Goal: Navigation & Orientation: Find specific page/section

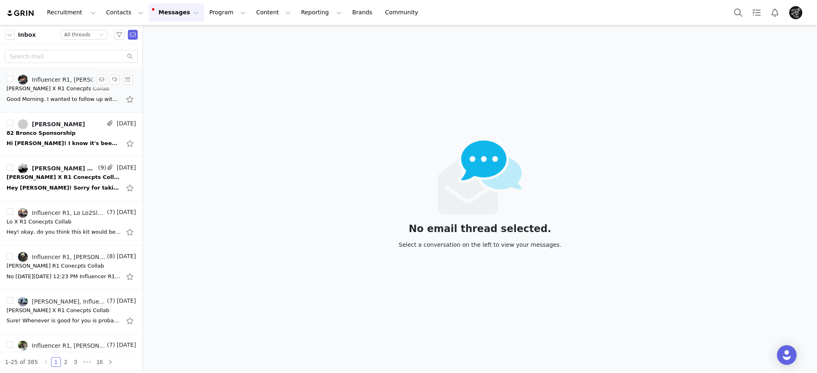
click at [74, 89] on div "[PERSON_NAME] X R1 Conecpts Collab" at bounding box center [72, 89] width 130 height 8
click at [82, 54] on input "text" at bounding box center [71, 56] width 133 height 13
click at [158, 17] on button "Messages Messages" at bounding box center [176, 12] width 55 height 18
click at [162, 35] on p "Dashboard" at bounding box center [157, 36] width 31 height 9
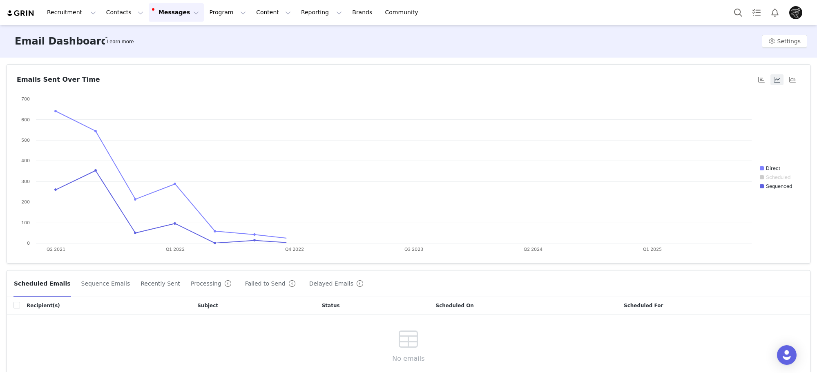
click at [165, 12] on button "Messages Messages" at bounding box center [176, 12] width 55 height 18
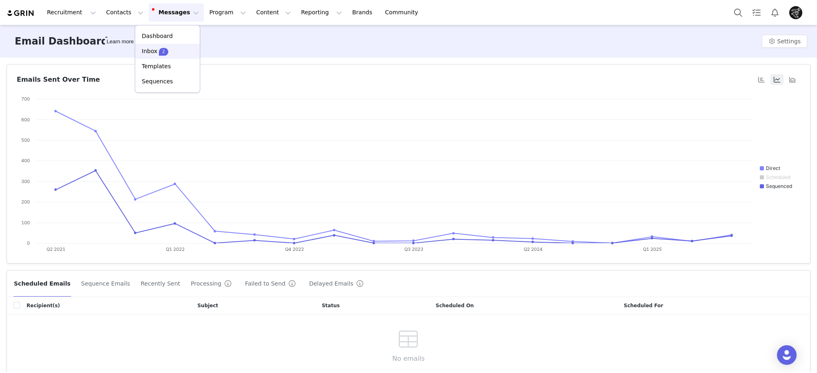
click at [154, 48] on p "Inbox" at bounding box center [150, 51] width 16 height 9
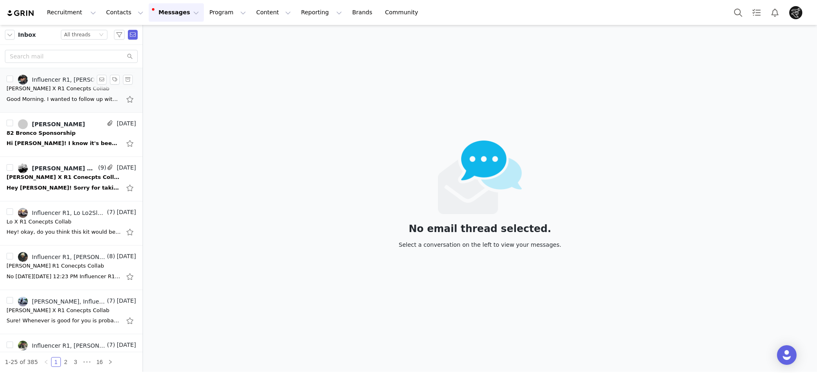
click at [54, 93] on div "Good Morning. I wanted to follow up with you again. [URL][DOMAIN_NAME][DOMAIN_N…" at bounding box center [72, 99] width 130 height 13
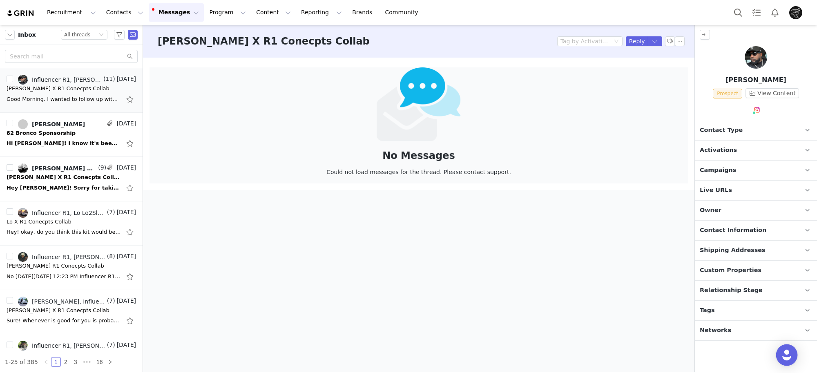
click at [789, 352] on img "Open Intercom Messenger" at bounding box center [787, 355] width 11 height 11
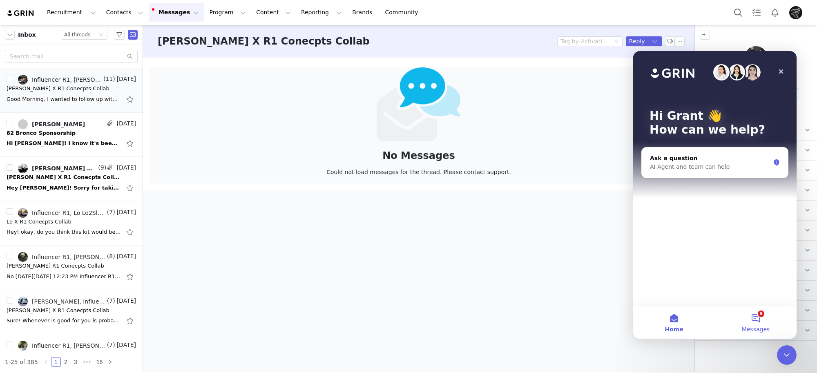
click at [749, 319] on button "9 Messages" at bounding box center [756, 322] width 82 height 33
